Goal: Task Accomplishment & Management: Complete application form

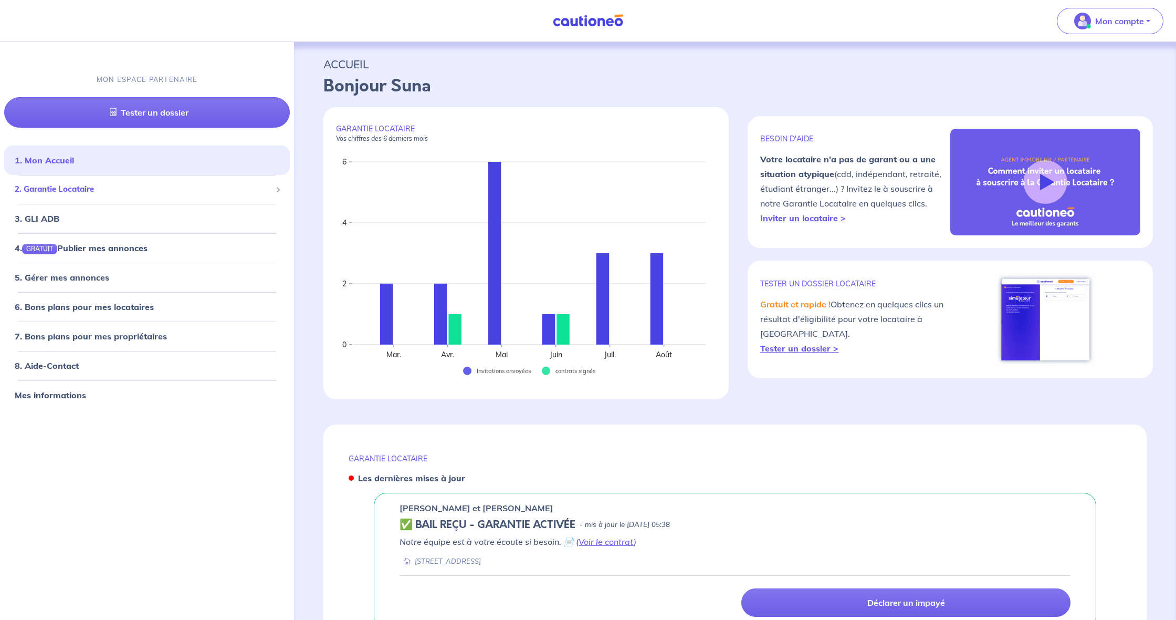
click at [92, 191] on span "2. Garantie Locataire" at bounding box center [143, 189] width 257 height 12
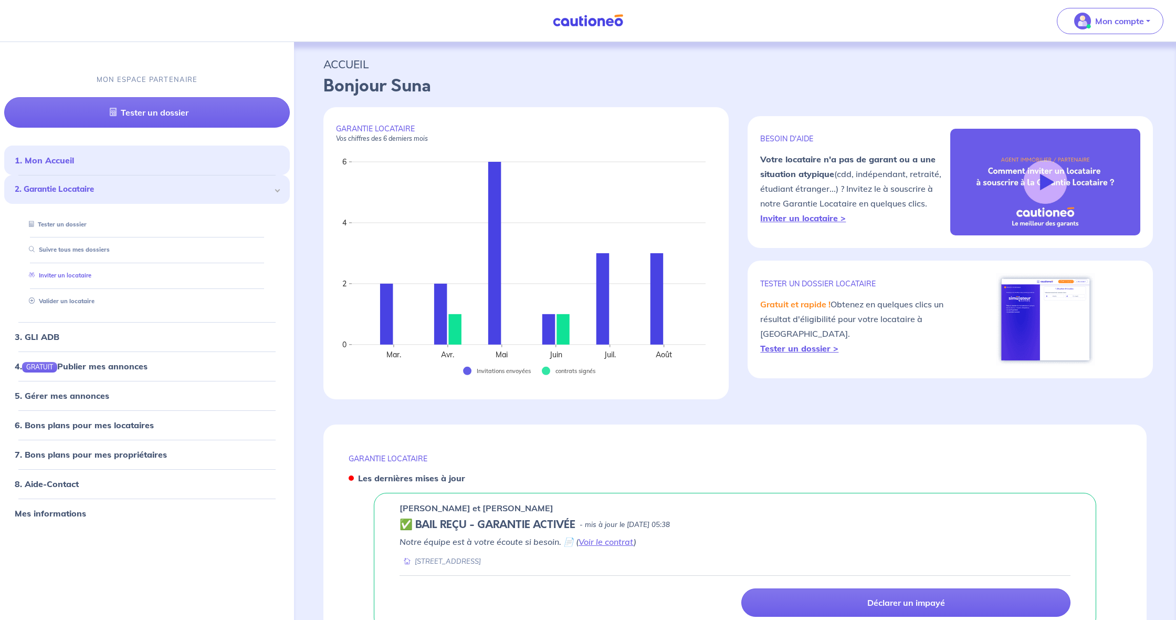
drag, startPoint x: 86, startPoint y: 274, endPoint x: 75, endPoint y: 275, distance: 11.1
click at [86, 274] on link "Inviter un locataire" at bounding box center [58, 275] width 67 height 7
select select "FR"
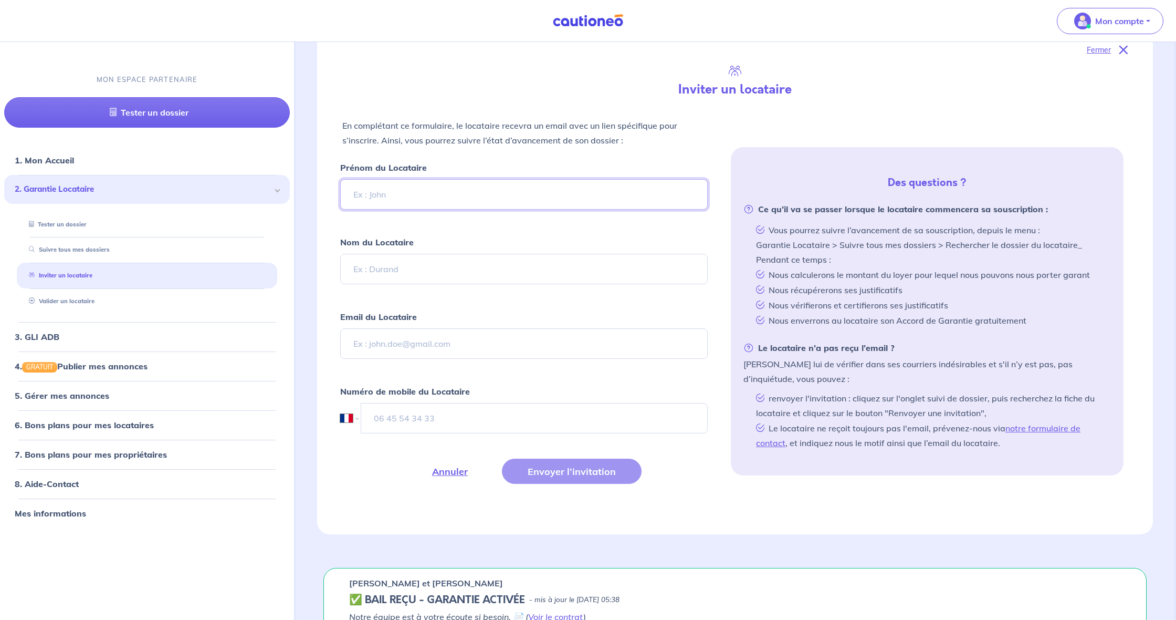
scroll to position [239, 0]
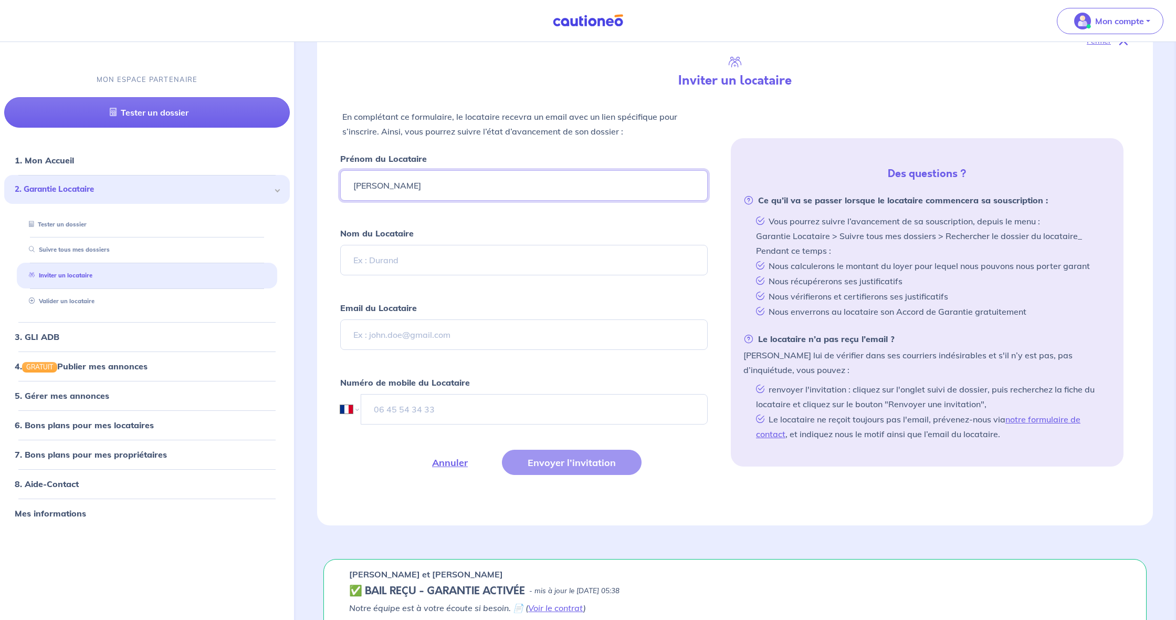
type input "[PERSON_NAME]"
paste input "[EMAIL_ADDRESS][PERSON_NAME][DOMAIN_NAME]"
type input "[EMAIL_ADDRESS][PERSON_NAME][DOMAIN_NAME]"
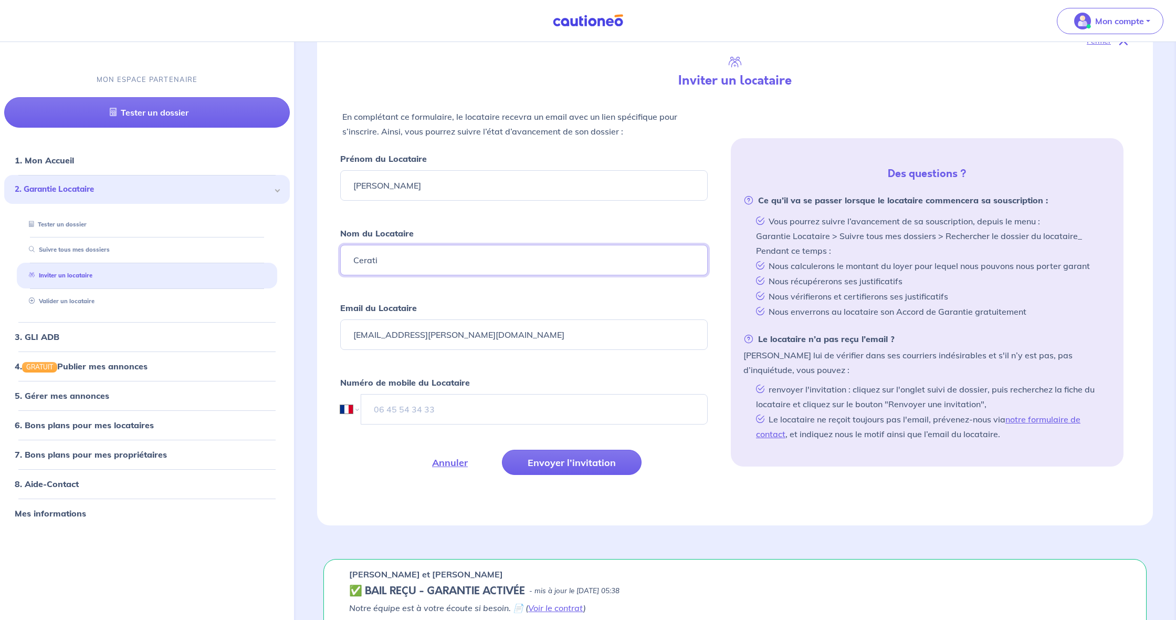
type input "Cerati"
click at [405, 415] on input "tel" at bounding box center [534, 409] width 347 height 30
type input "06 79 07 84 97"
click at [539, 460] on button "Envoyer l’invitation" at bounding box center [572, 462] width 140 height 25
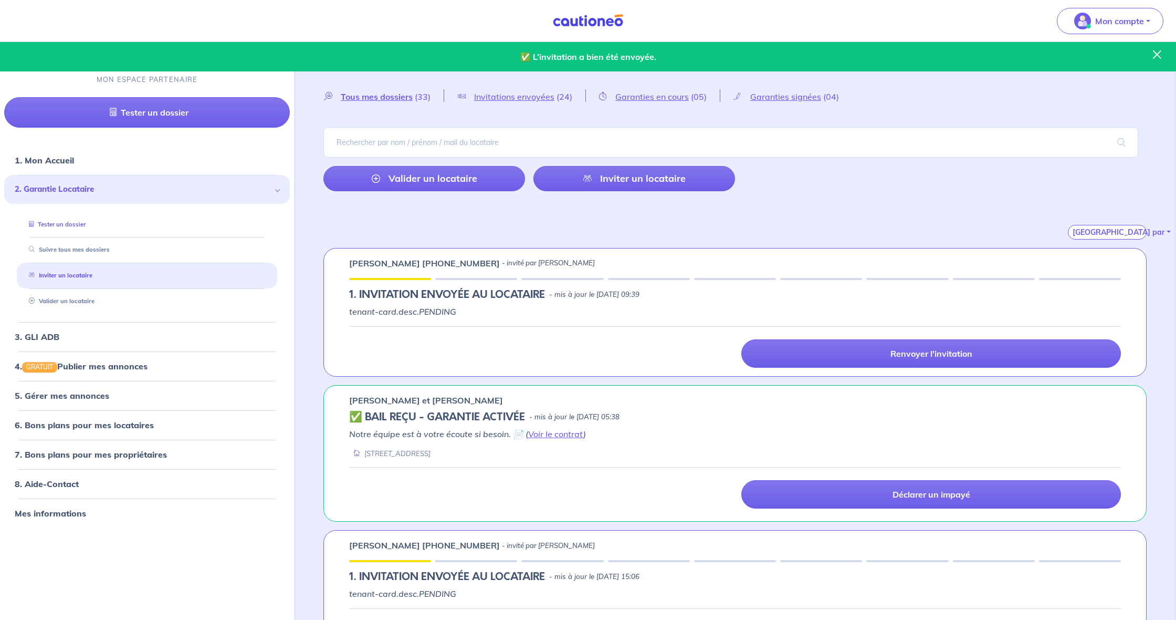
scroll to position [0, 0]
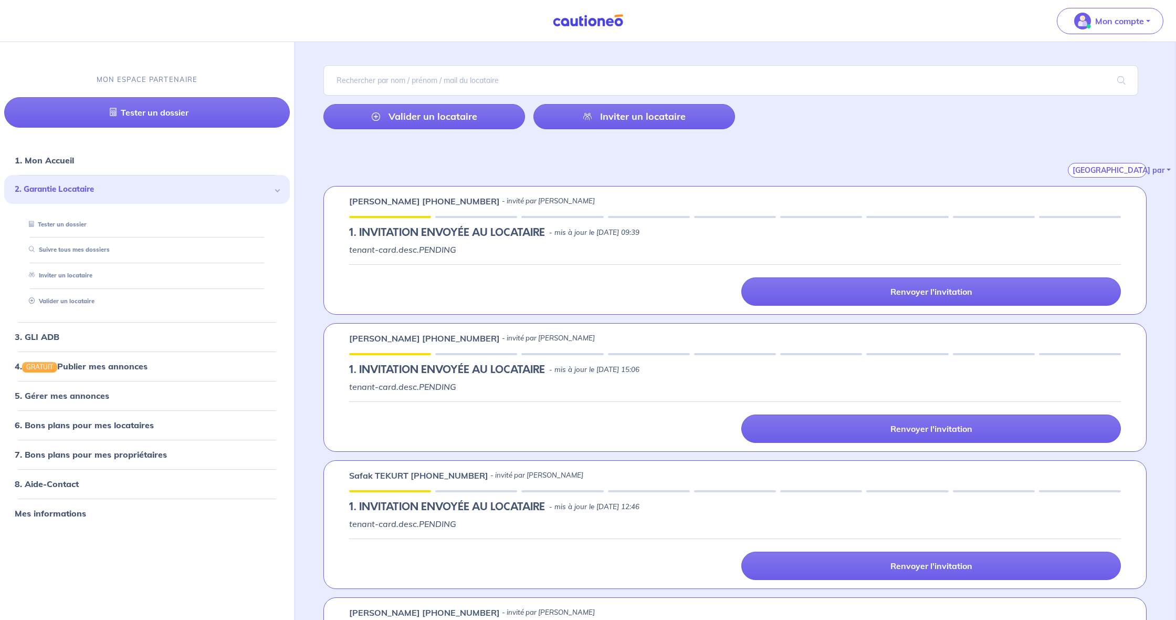
scroll to position [62, 0]
